Goal: Task Accomplishment & Management: Manage account settings

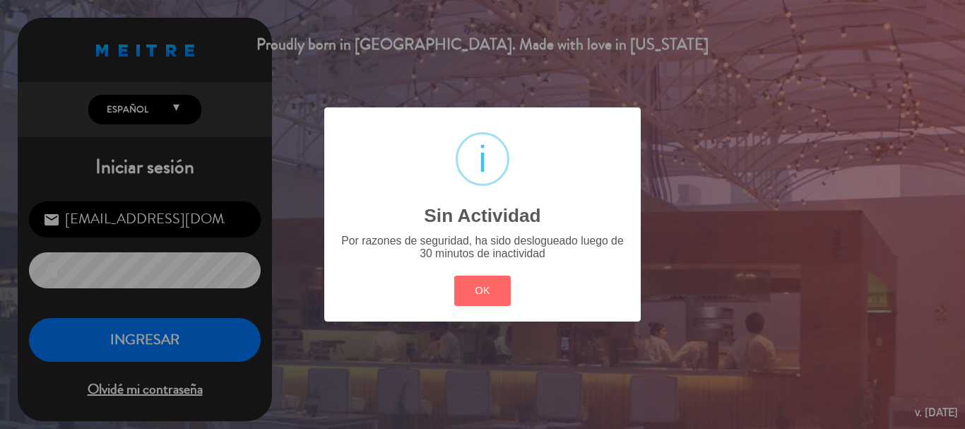
click at [212, 352] on div "? ! i Sin Actividad × Por razones de seguridad, ha sido deslogueado luego de 30…" at bounding box center [482, 214] width 965 height 429
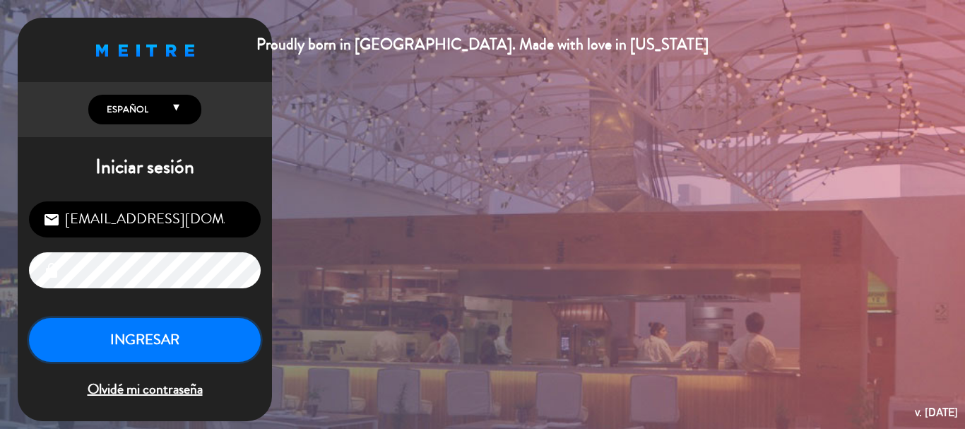
click at [155, 333] on button "INGRESAR" at bounding box center [145, 340] width 232 height 45
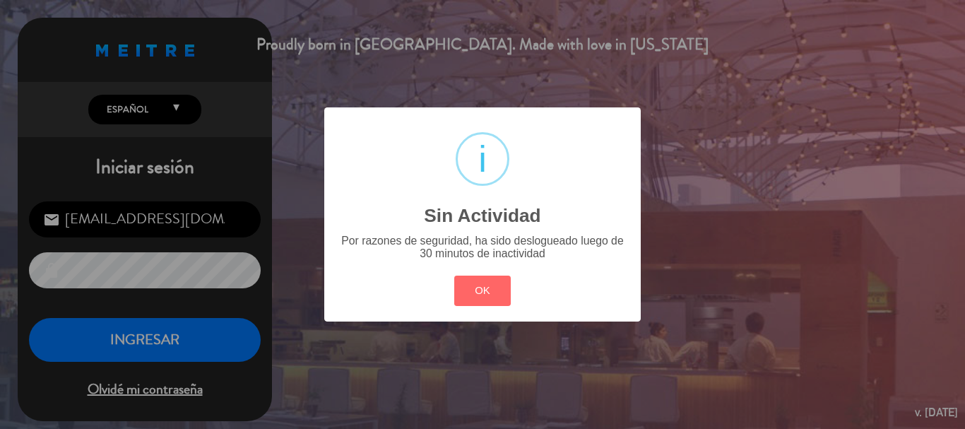
click at [117, 336] on div "? ! i Sin Actividad × Por razones de seguridad, ha sido deslogueado luego de 30…" at bounding box center [482, 214] width 965 height 429
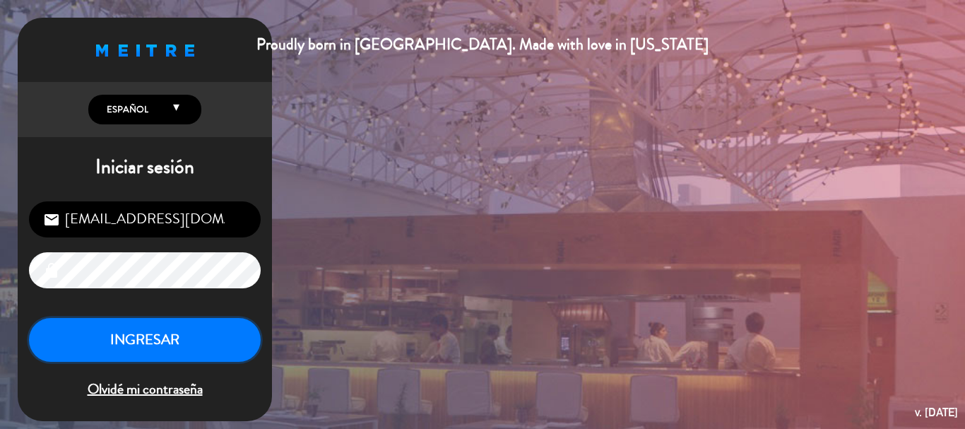
click at [141, 331] on button "INGRESAR" at bounding box center [145, 340] width 232 height 45
